Goal: Task Accomplishment & Management: Use online tool/utility

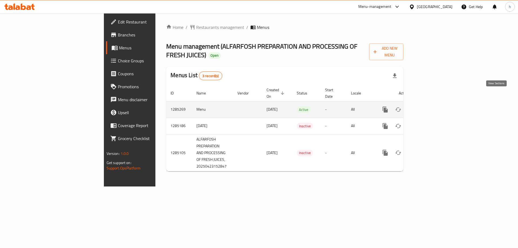
click at [430, 103] on link "enhanced table" at bounding box center [423, 109] width 13 height 13
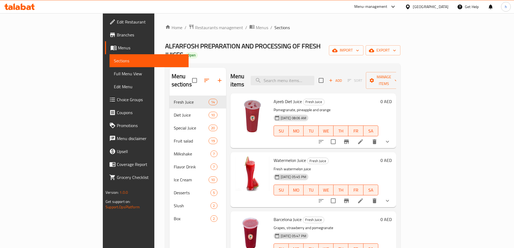
click at [117, 35] on span "Branches" at bounding box center [150, 35] width 67 height 6
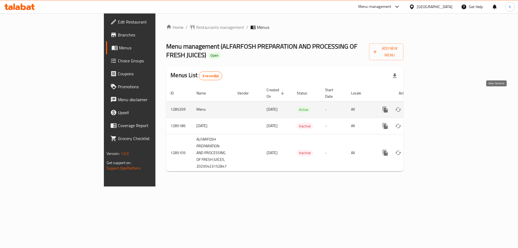
click at [427, 106] on icon "enhanced table" at bounding box center [424, 109] width 6 height 6
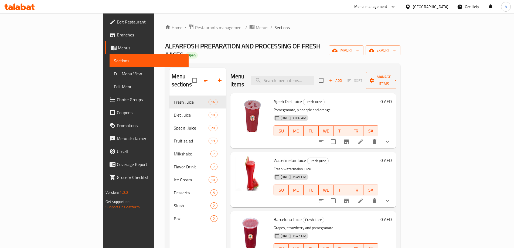
click at [114, 74] on span "Full Menu View" at bounding box center [149, 73] width 70 height 6
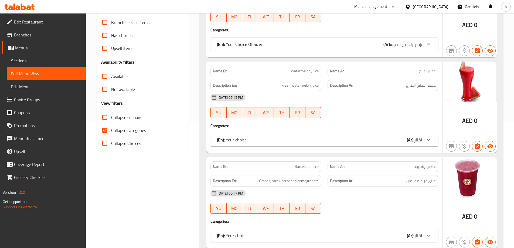
scroll to position [135, 0]
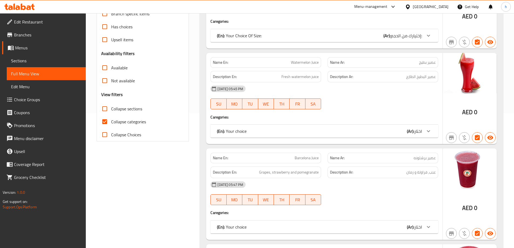
click at [116, 122] on span "Collapse categories" at bounding box center [128, 121] width 35 height 6
click at [111, 122] on input "Collapse categories" at bounding box center [104, 121] width 13 height 13
checkbox input "false"
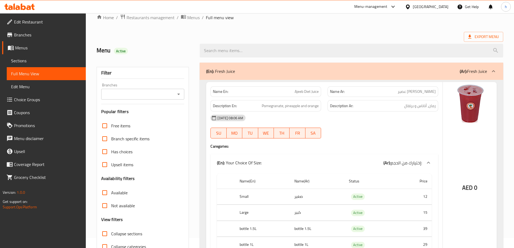
scroll to position [0, 0]
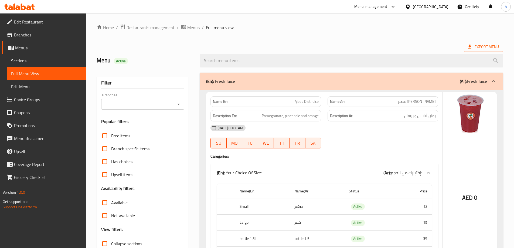
click at [44, 60] on span "Sections" at bounding box center [46, 60] width 70 height 6
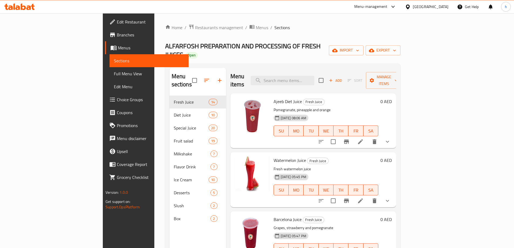
click at [117, 32] on span "Branches" at bounding box center [150, 35] width 67 height 6
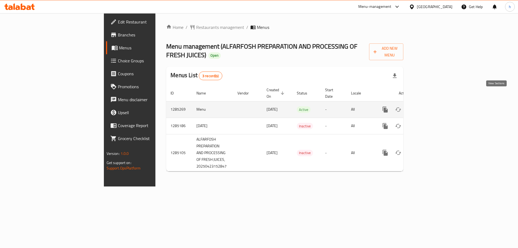
click at [430, 103] on link "enhanced table" at bounding box center [423, 109] width 13 height 13
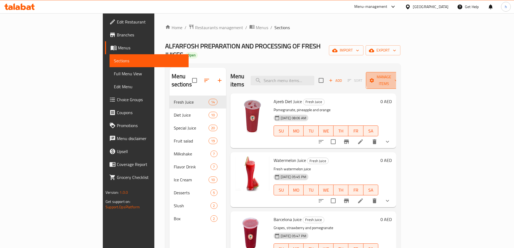
click at [397, 74] on span "Manage items" at bounding box center [384, 80] width 28 height 13
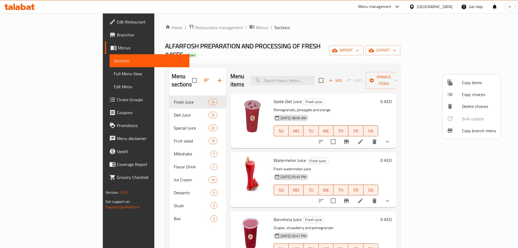
click at [470, 130] on span "Copy branch menu" at bounding box center [479, 130] width 34 height 6
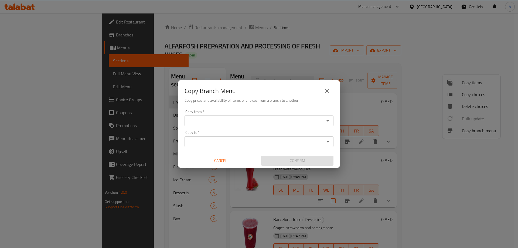
click at [328, 121] on icon "Open" at bounding box center [327, 121] width 6 height 6
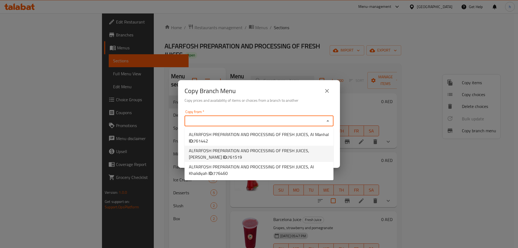
click at [227, 154] on span "761519" at bounding box center [234, 157] width 15 height 8
type input "ALFARFOSH PREPARATION AND PROCESSING OF FRESH JUICES, [PERSON_NAME]"
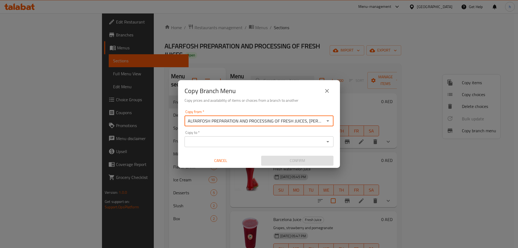
click at [327, 140] on icon "Open" at bounding box center [327, 141] width 6 height 6
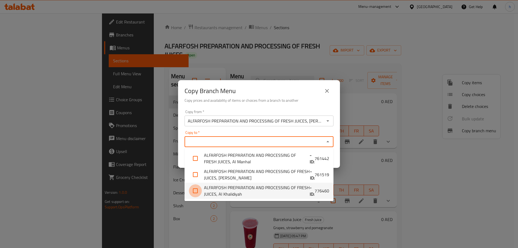
click at [197, 192] on input "checkbox" at bounding box center [195, 190] width 13 height 13
checkbox input "true"
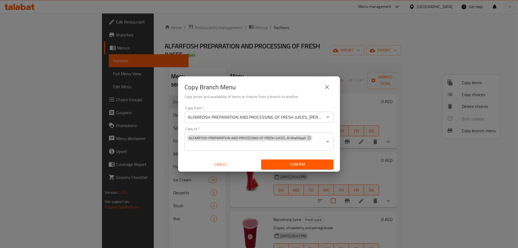
click at [253, 93] on div "Copy Branch Menu" at bounding box center [258, 87] width 149 height 13
click at [285, 161] on span "Confirm" at bounding box center [297, 164] width 64 height 7
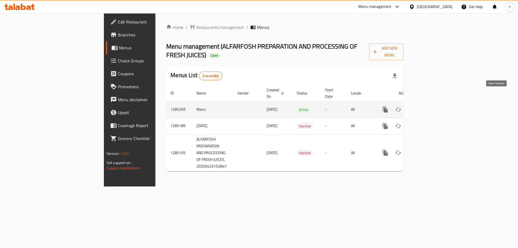
click at [427, 106] on icon "enhanced table" at bounding box center [424, 109] width 6 height 6
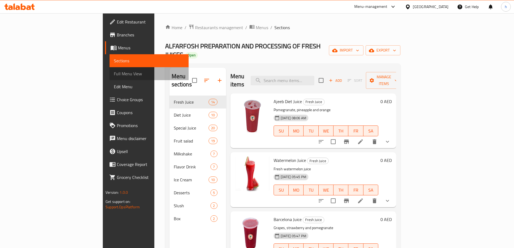
click at [114, 77] on span "Full Menu View" at bounding box center [149, 73] width 70 height 6
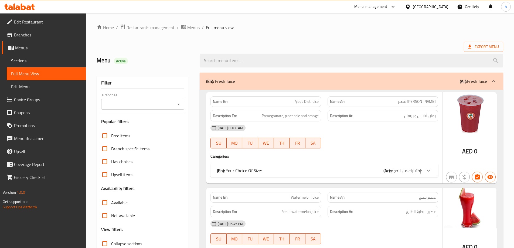
click at [179, 106] on icon "Open" at bounding box center [178, 104] width 6 height 6
click at [179, 105] on icon "Close" at bounding box center [178, 104] width 6 height 6
click at [181, 104] on icon "Open" at bounding box center [178, 104] width 6 height 6
click at [181, 104] on icon "Close" at bounding box center [178, 104] width 6 height 6
click at [181, 104] on icon "Open" at bounding box center [178, 104] width 6 height 6
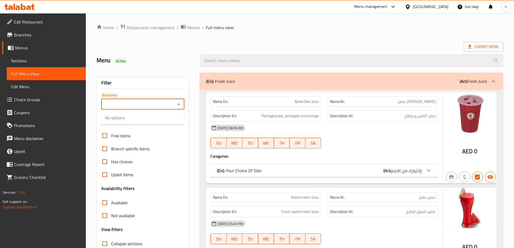
click at [181, 104] on icon "Close" at bounding box center [178, 104] width 6 height 6
click at [181, 103] on icon "Open" at bounding box center [178, 104] width 6 height 6
click at [181, 102] on icon "Close" at bounding box center [178, 104] width 6 height 6
click at [181, 102] on icon "Open" at bounding box center [178, 104] width 6 height 6
click at [181, 102] on icon "Close" at bounding box center [178, 104] width 6 height 6
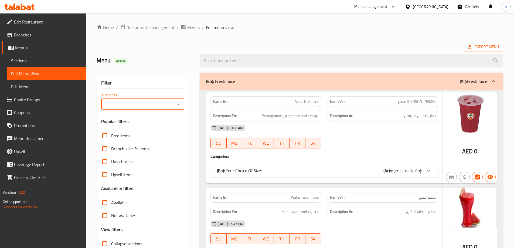
click at [181, 102] on icon "Open" at bounding box center [178, 104] width 6 height 6
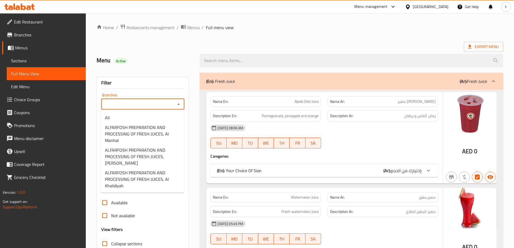
click at [181, 102] on icon "Close" at bounding box center [178, 104] width 6 height 6
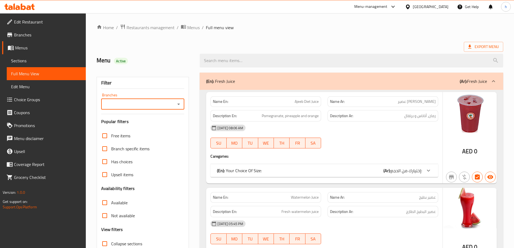
click at [180, 103] on icon "Open" at bounding box center [178, 104] width 6 height 6
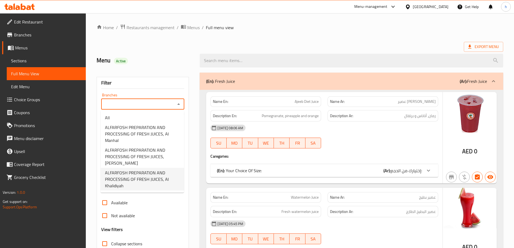
click at [156, 177] on span "ALFARFOSH PREPARATION AND PROCESSING OF FRESH JUICES, Al Khalidiyah" at bounding box center [142, 178] width 75 height 19
type input "ALFARFOSH PREPARATION AND PROCESSING OF FRESH JUICES, Al Khalidiyah"
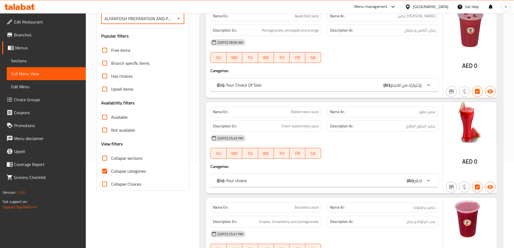
scroll to position [135, 0]
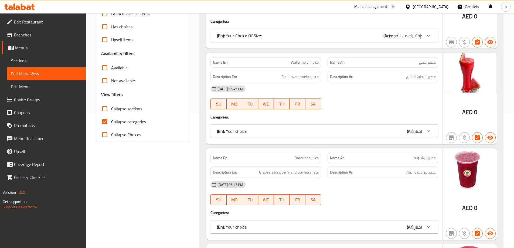
click at [120, 123] on span "Collapse categories" at bounding box center [128, 121] width 35 height 6
click at [111, 123] on input "Collapse categories" at bounding box center [104, 121] width 13 height 13
checkbox input "false"
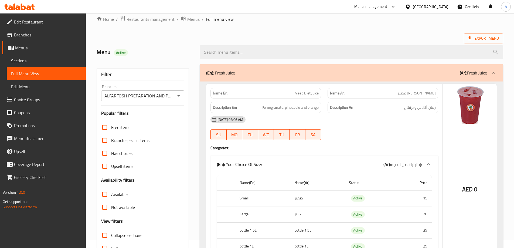
scroll to position [0, 0]
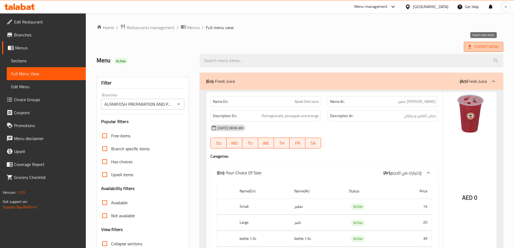
click at [490, 49] on span "Export Menu" at bounding box center [483, 46] width 31 height 7
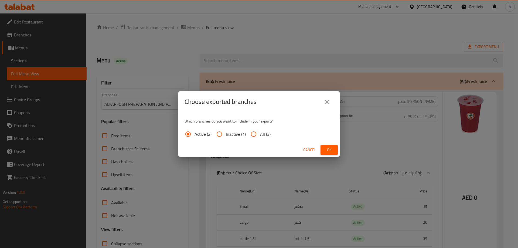
click at [328, 103] on icon "close" at bounding box center [327, 102] width 4 height 4
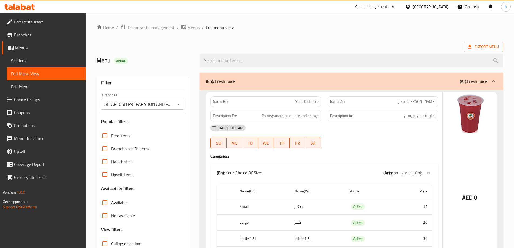
click at [25, 61] on span "Sections" at bounding box center [46, 60] width 70 height 6
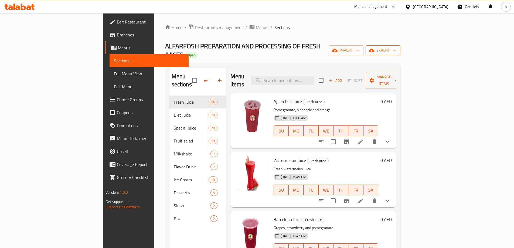
click at [396, 49] on span "export" at bounding box center [383, 50] width 26 height 7
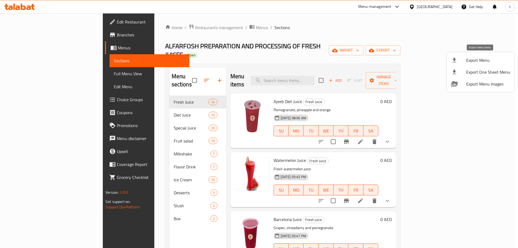
click at [475, 58] on span "Export Menu" at bounding box center [488, 60] width 44 height 6
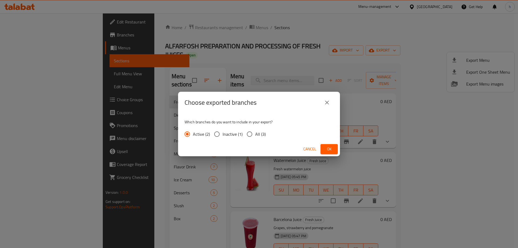
click at [245, 139] on input "All (3)" at bounding box center [249, 133] width 11 height 11
radio input "true"
click at [326, 146] on span "Ok" at bounding box center [329, 149] width 9 height 7
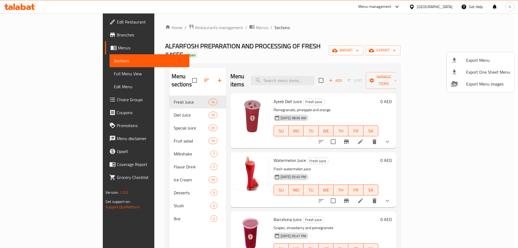
click at [31, 32] on div at bounding box center [259, 124] width 518 height 248
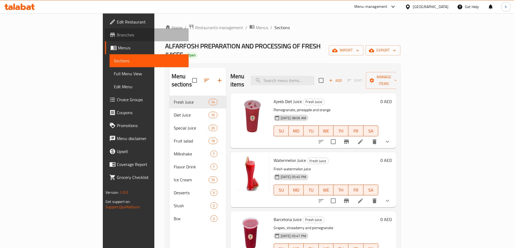
click at [117, 35] on span "Branches" at bounding box center [150, 35] width 67 height 6
